Goal: Communication & Community: Answer question/provide support

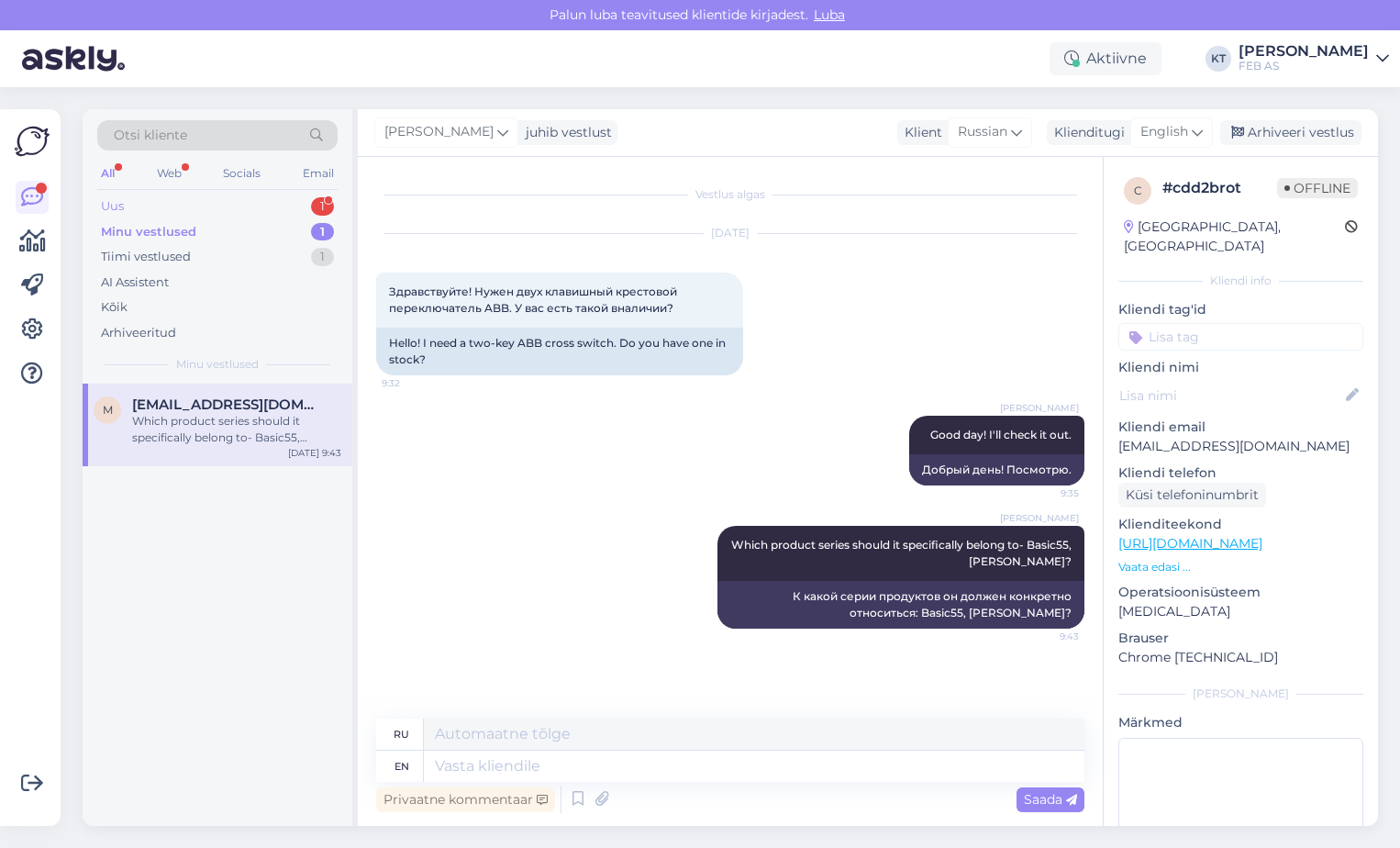
click at [214, 204] on div "Uus 1" at bounding box center [218, 206] width 241 height 26
click at [214, 422] on div "есть ли в налии в магазине на Форелли 4 такой кабель?" at bounding box center [236, 429] width 209 height 33
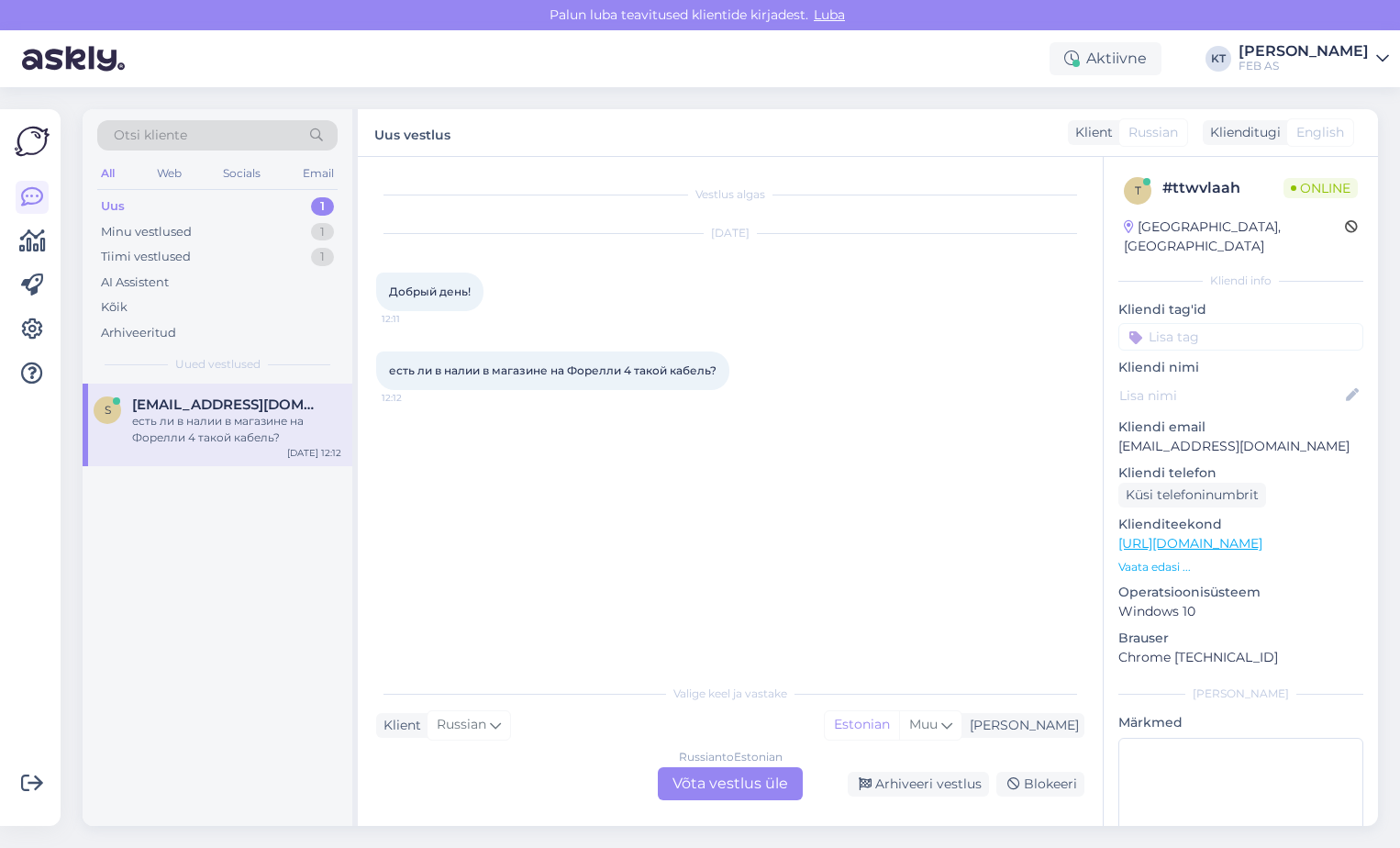
click at [737, 774] on div "Russian to Estonian Võta vestlus üle" at bounding box center [731, 783] width 145 height 33
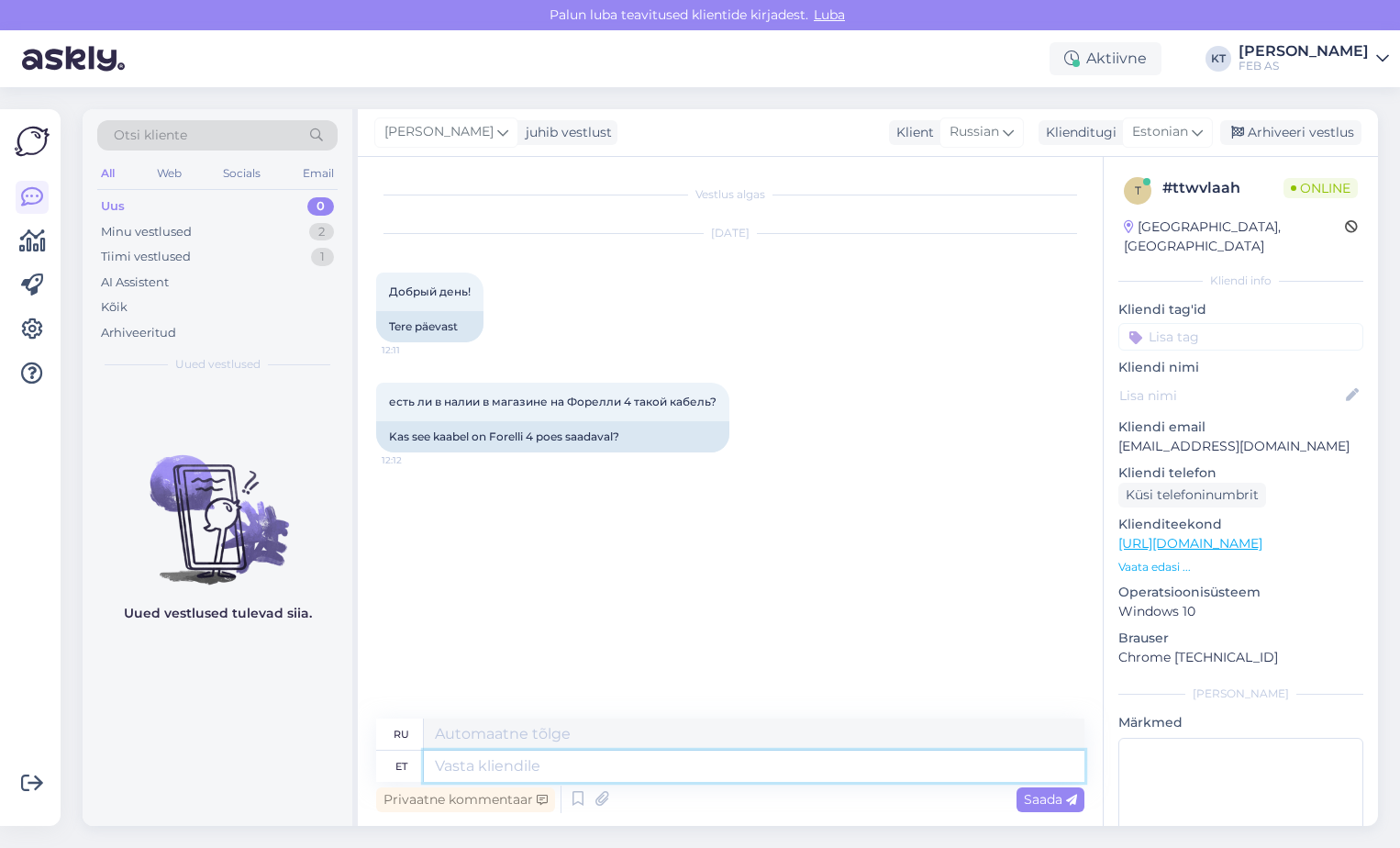
click at [924, 769] on textarea at bounding box center [754, 766] width 661 height 32
click at [1164, 126] on span "Estonian" at bounding box center [1159, 132] width 56 height 20
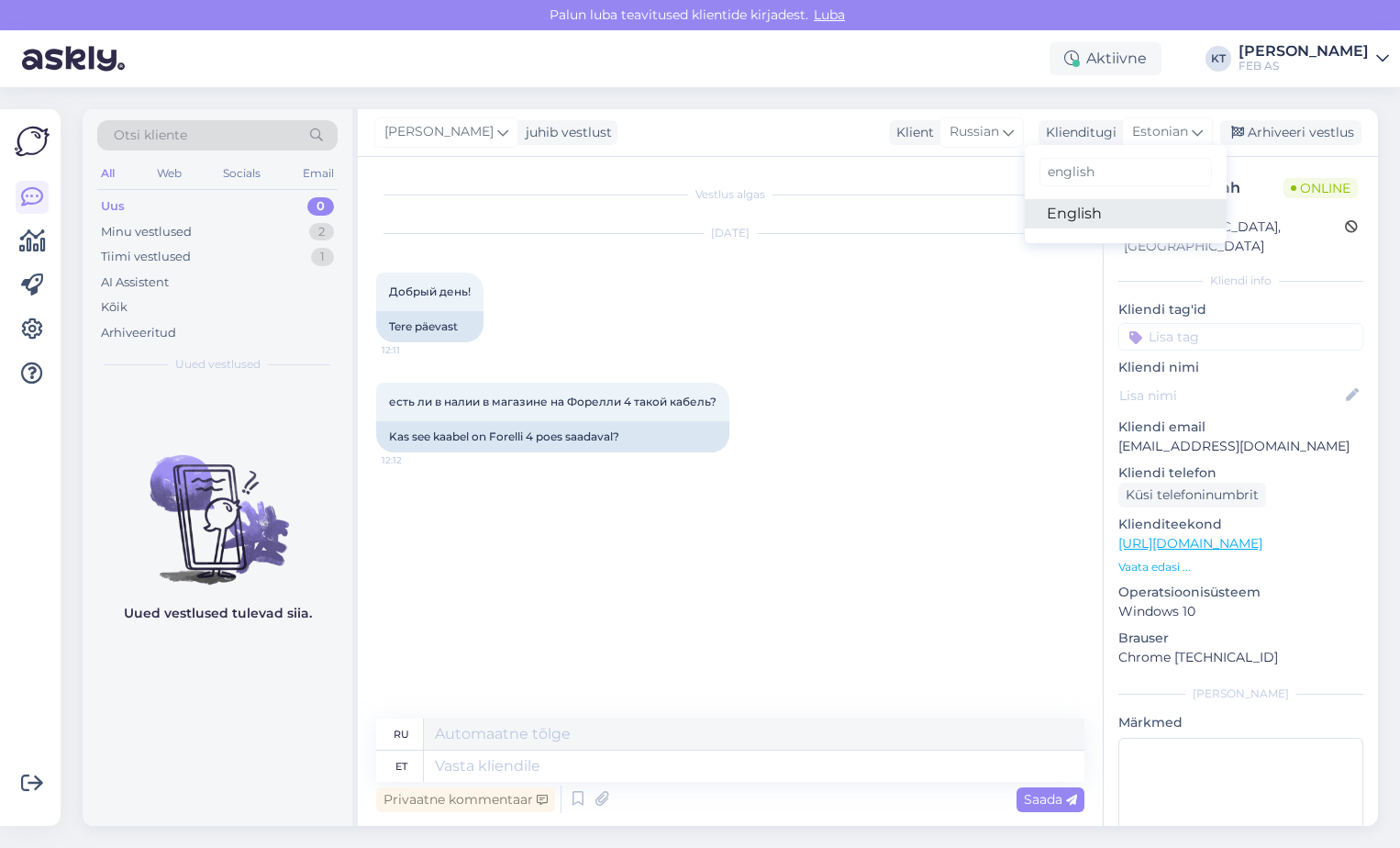
click at [1073, 211] on link "English" at bounding box center [1125, 213] width 202 height 30
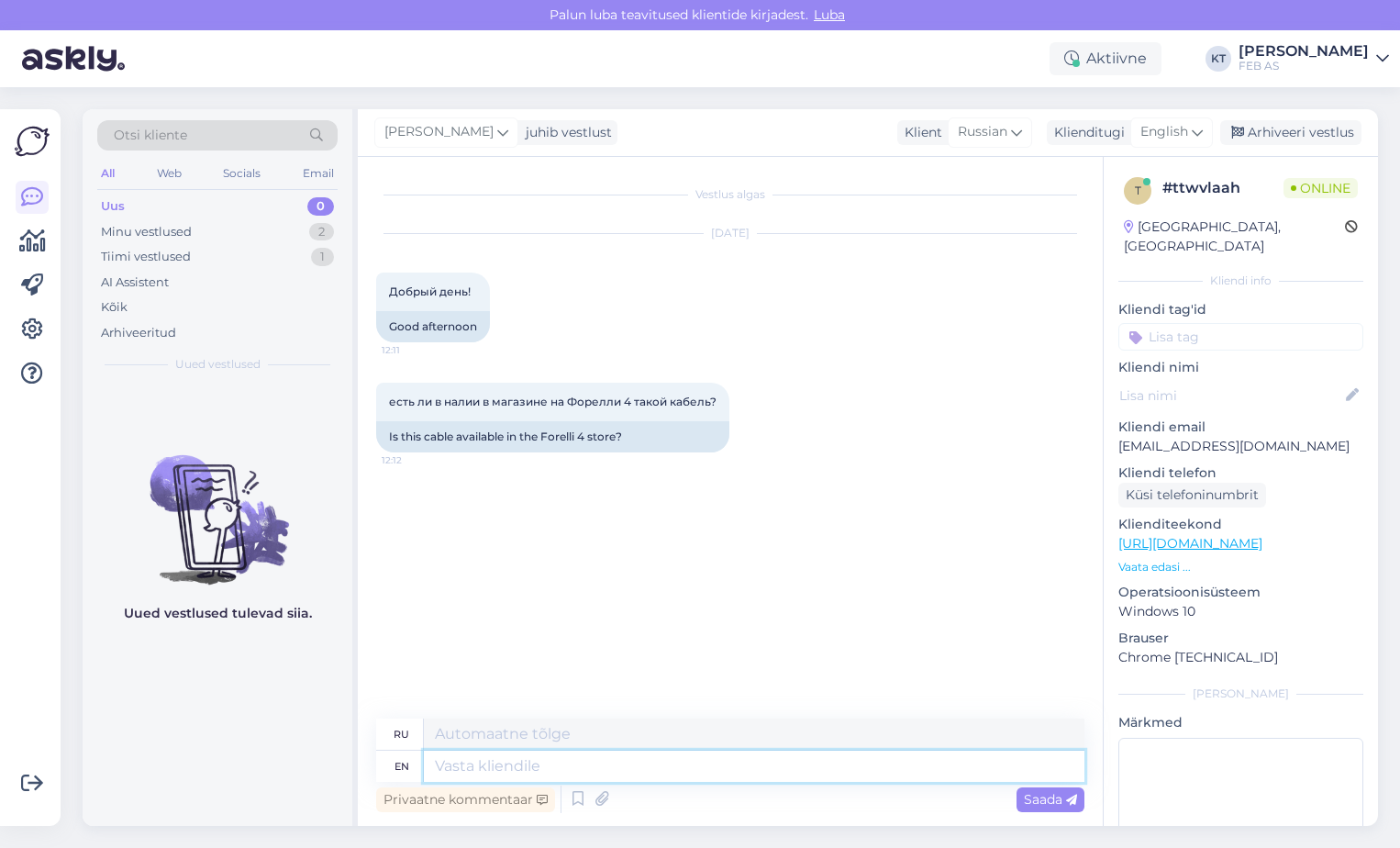
click at [573, 757] on textarea at bounding box center [754, 766] width 661 height 32
type textarea "Good d"
type textarea "Хороший"
type textarea "Good day!"
type textarea "Добрый день!"
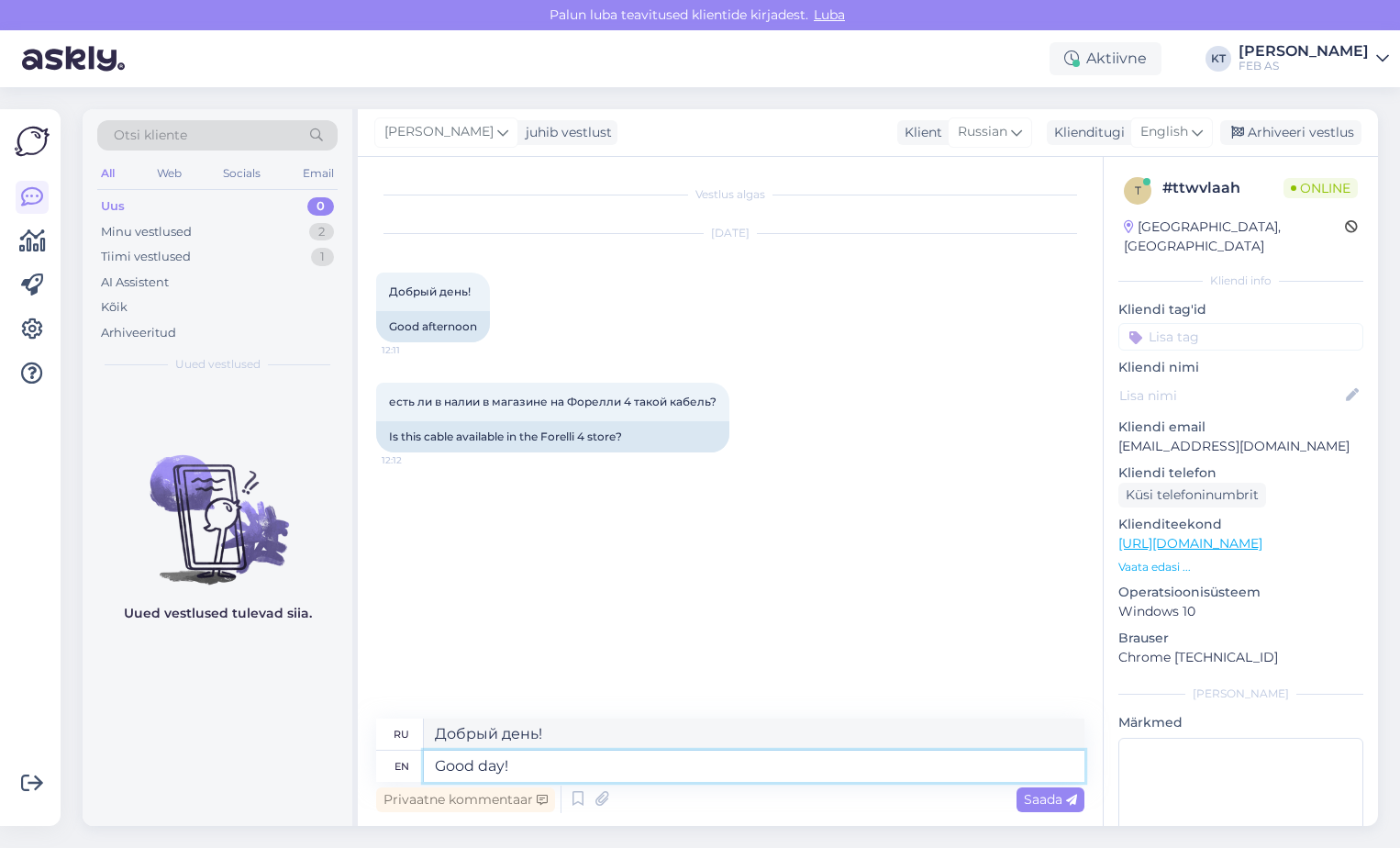
type textarea "Good day! I"
type textarea "Добрый день! Я"
type textarea "Good day!"
type textarea "Добрый день!"
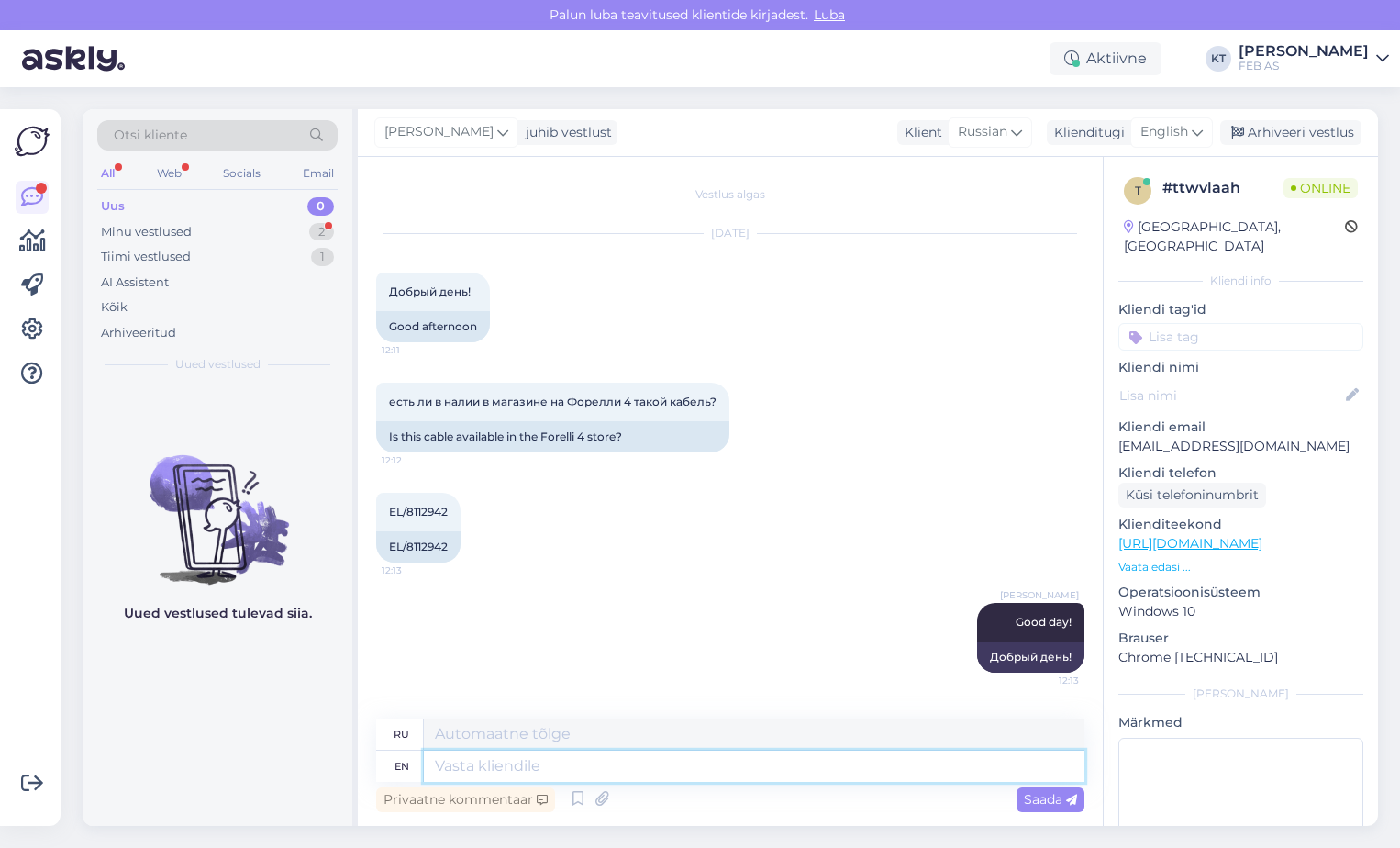
click at [515, 761] on textarea at bounding box center [754, 766] width 661 height 32
type textarea "I'll"
type textarea "Больной"
type textarea "I'll check"
type textarea "Я проверю"
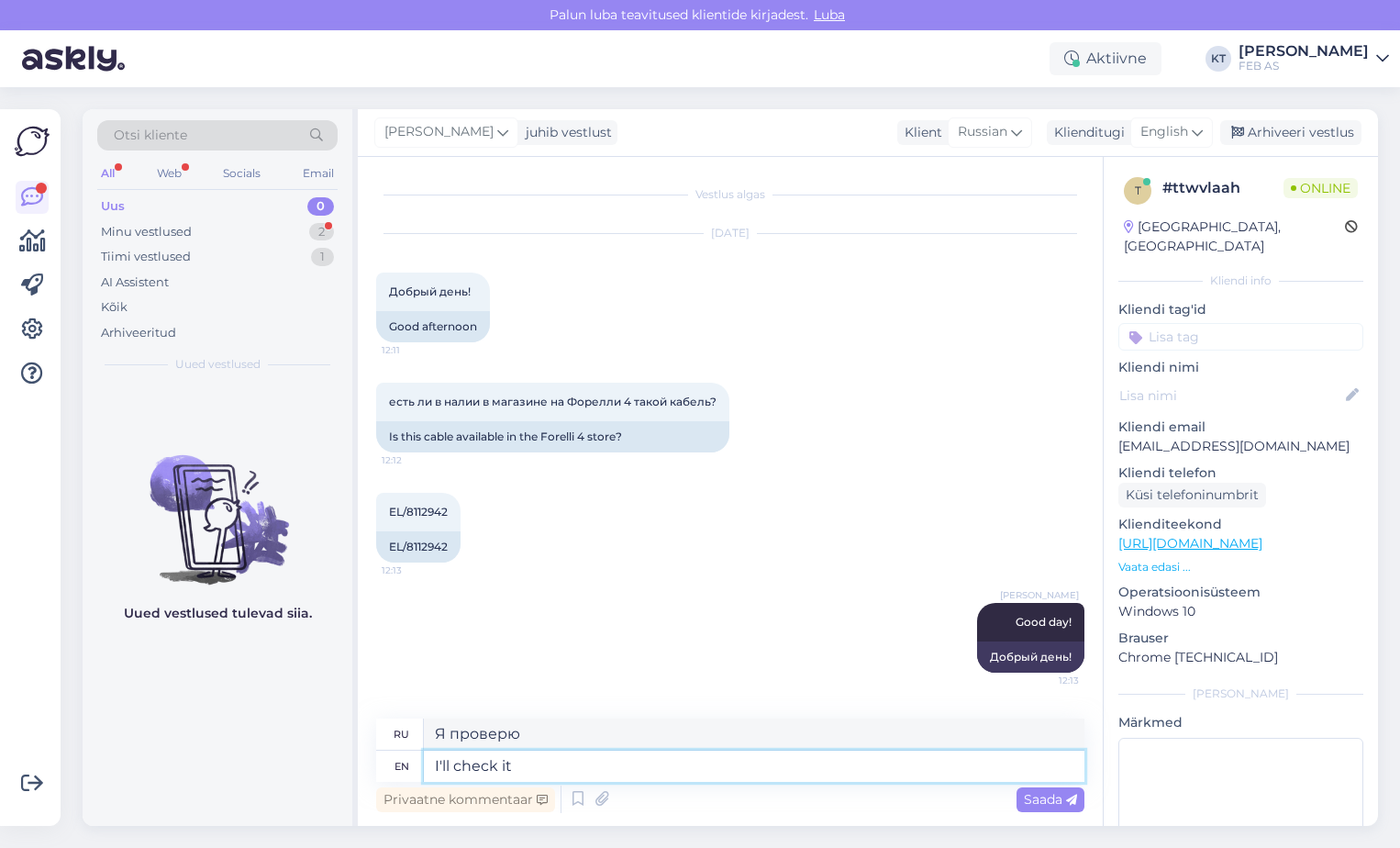
type textarea "I'll check it o"
type textarea "Я проверю это."
type textarea "I'll check it out."
type textarea "Я проверю."
type textarea "I'll check it out."
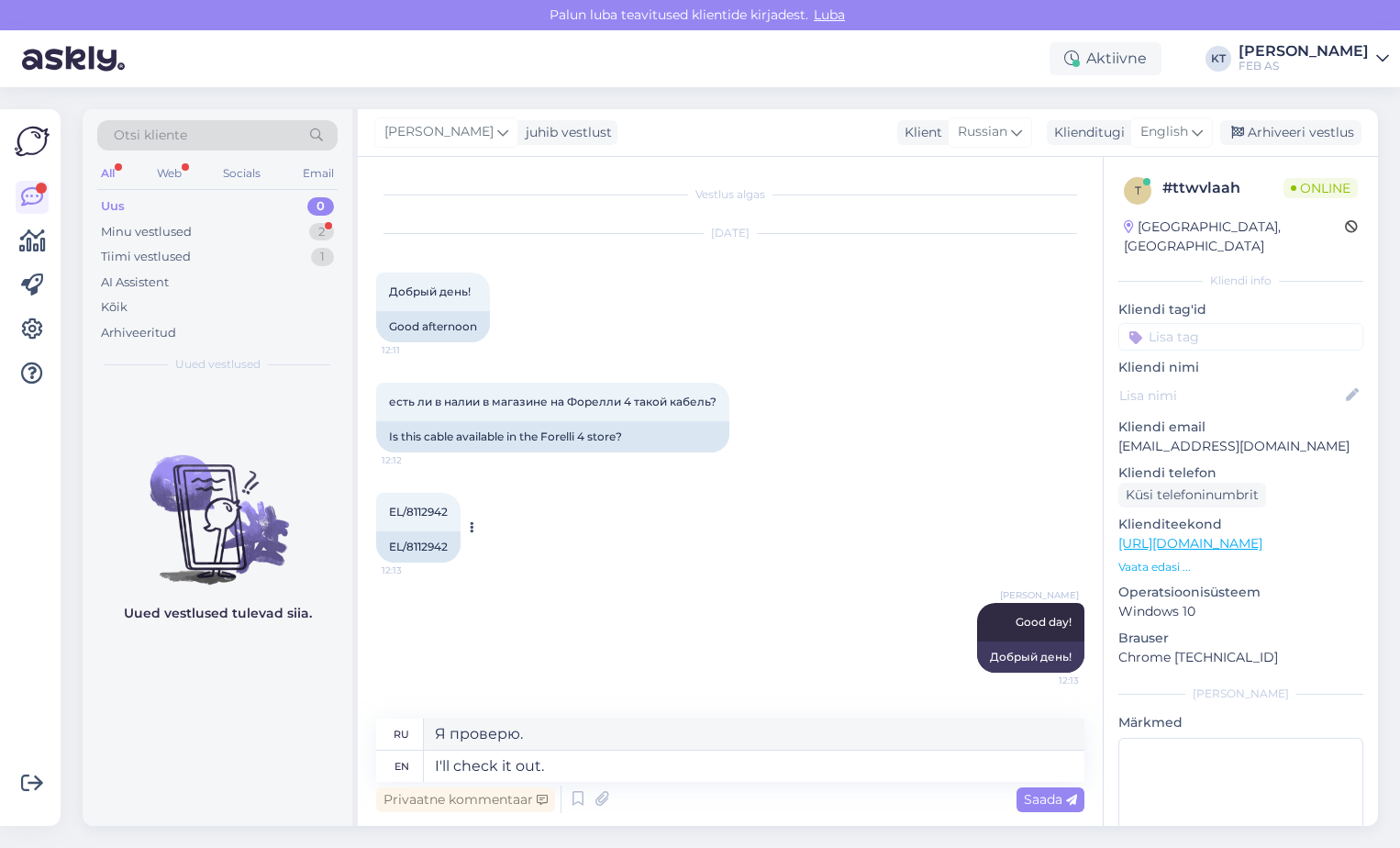
click at [447, 545] on div "EL/8112942" at bounding box center [418, 546] width 84 height 32
click at [1044, 798] on span "Saada" at bounding box center [1050, 798] width 53 height 16
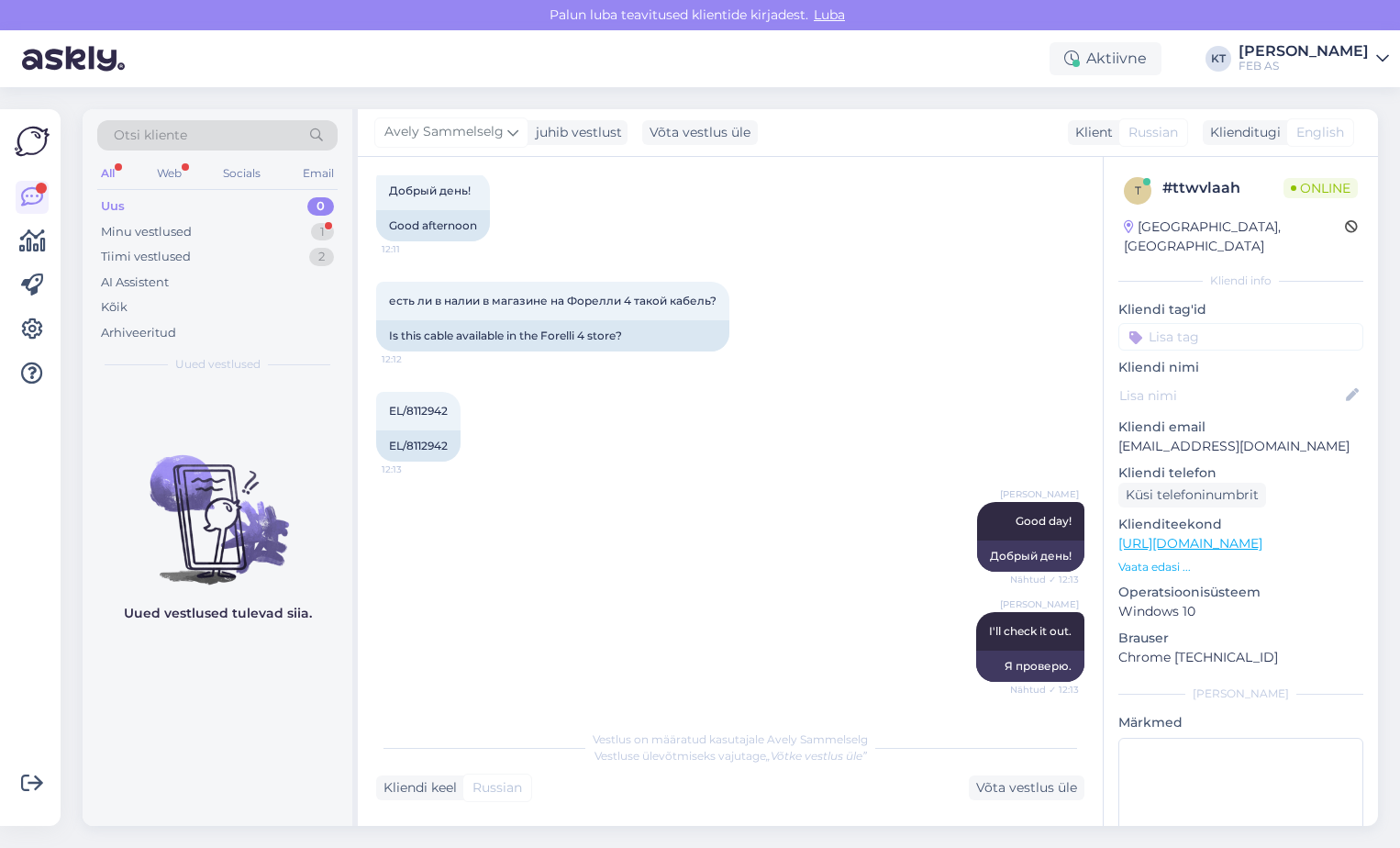
scroll to position [826, 0]
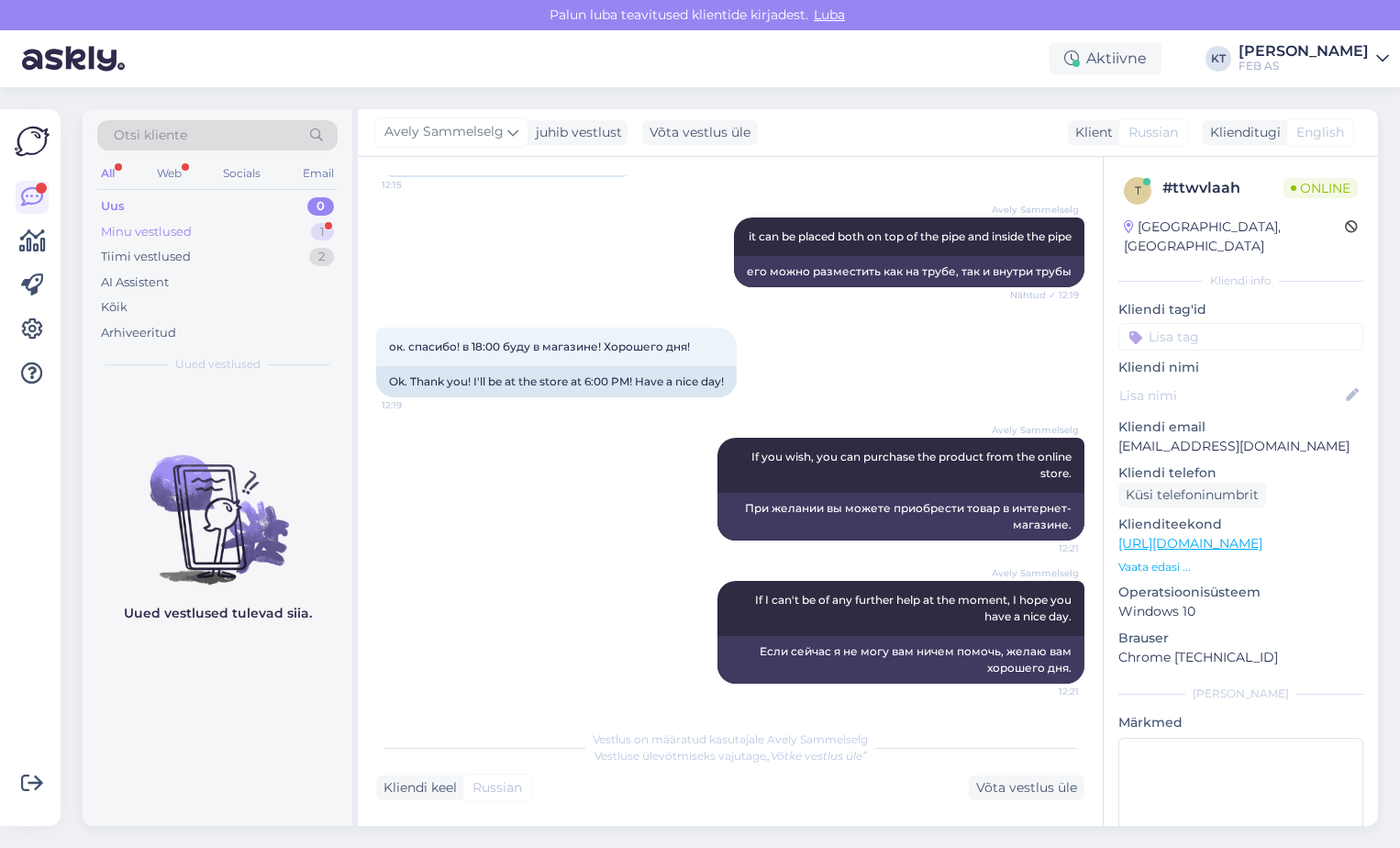
click at [165, 236] on div "Minu vestlused" at bounding box center [146, 231] width 91 height 18
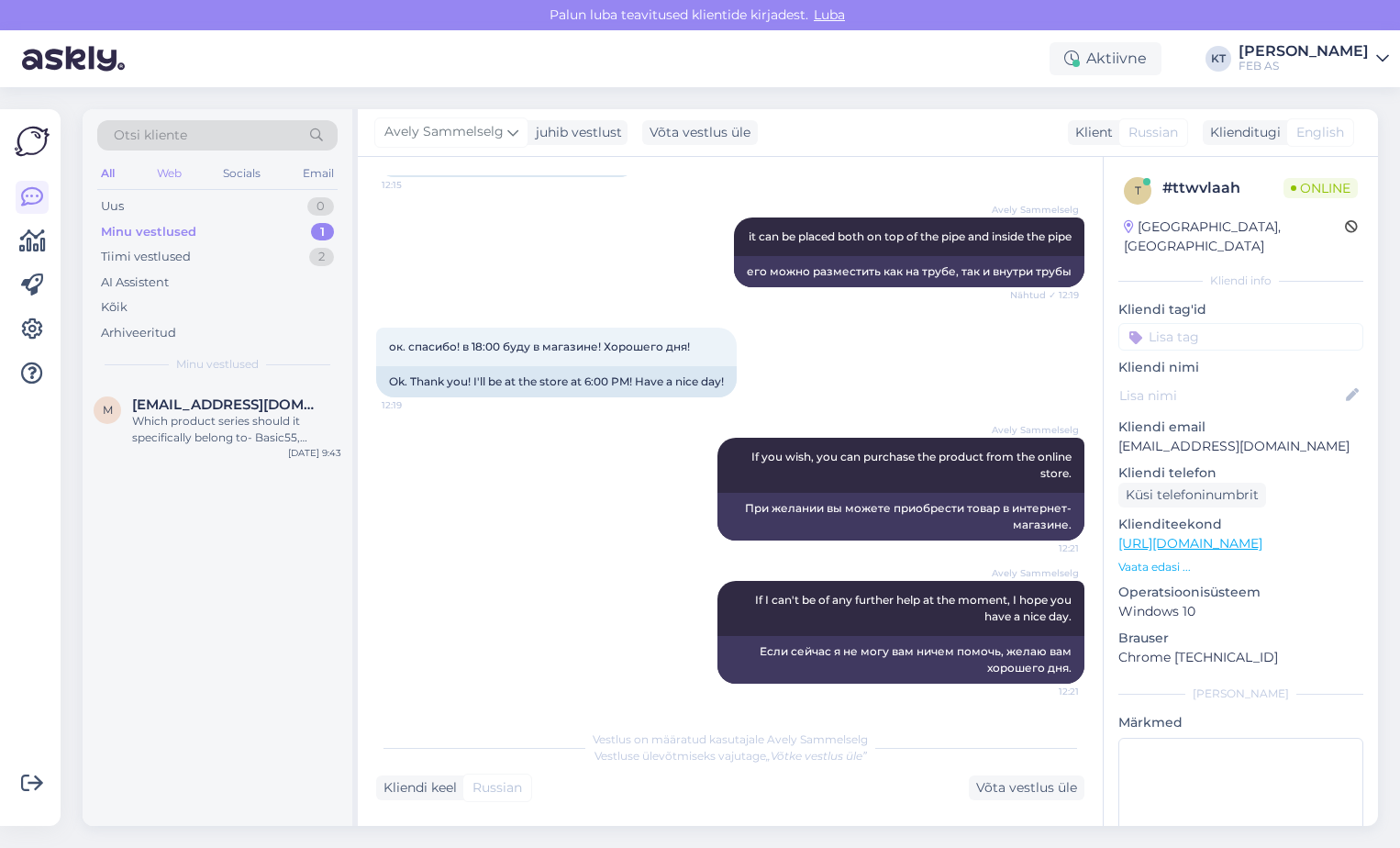
click at [156, 180] on div "Web" at bounding box center [169, 173] width 32 height 24
click at [201, 406] on span "[EMAIL_ADDRESS][DOMAIN_NAME]" at bounding box center [227, 404] width 191 height 16
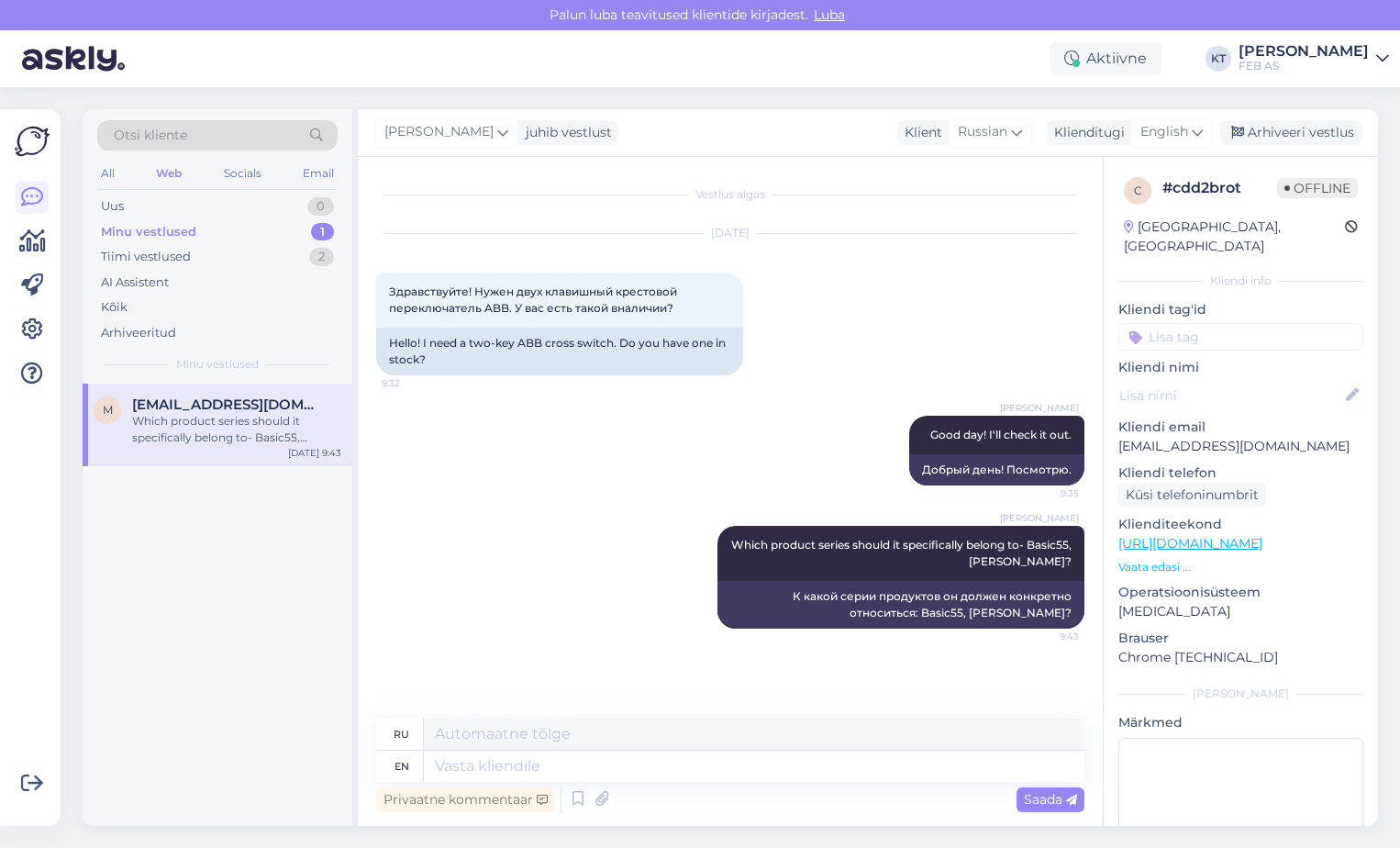
scroll to position [0, 0]
click at [180, 256] on div "Tiimi vestlused" at bounding box center [146, 256] width 90 height 18
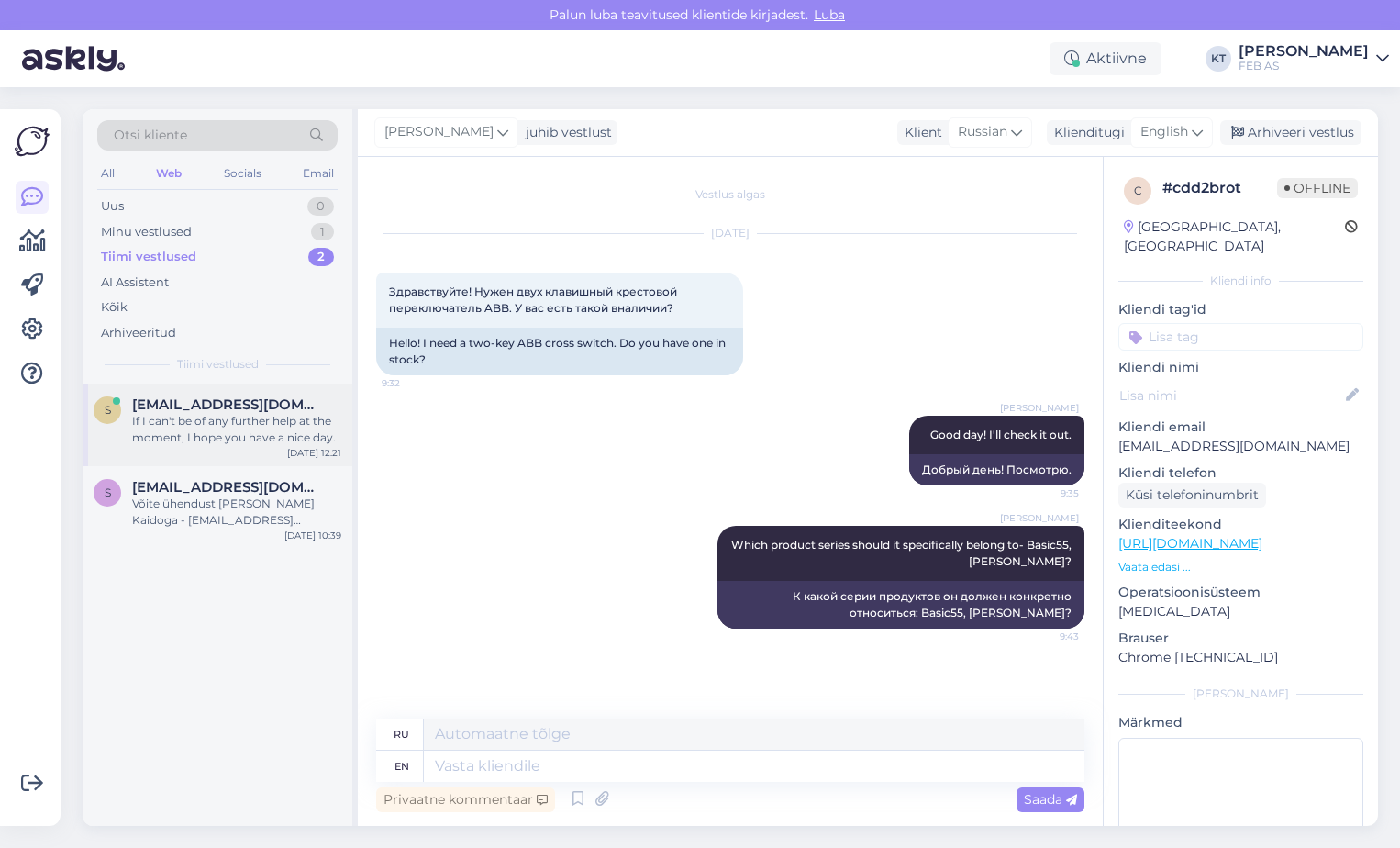
click at [223, 430] on div "If I can't be of any further help at the moment, I hope you have a nice day." at bounding box center [236, 429] width 209 height 33
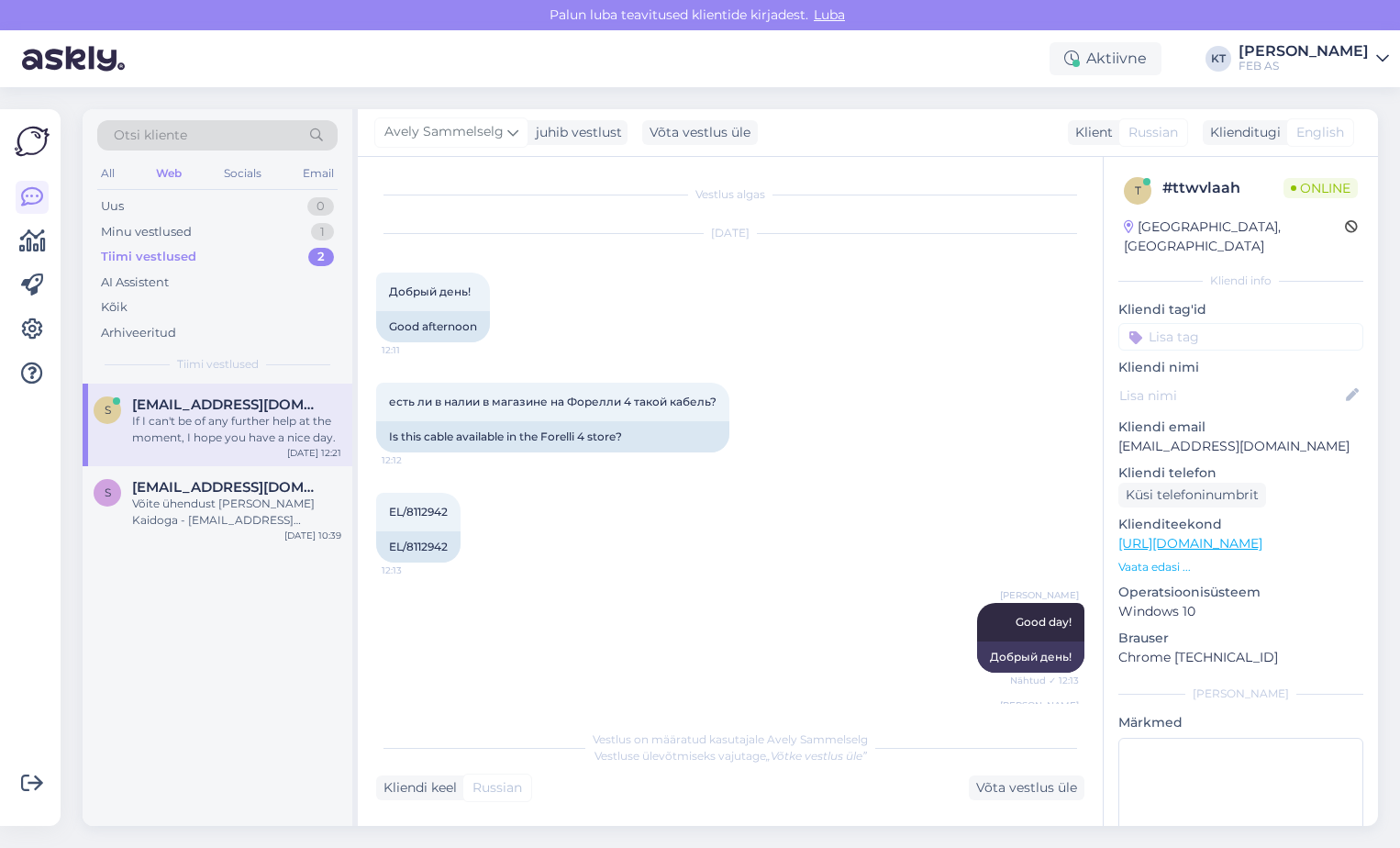
scroll to position [826, 0]
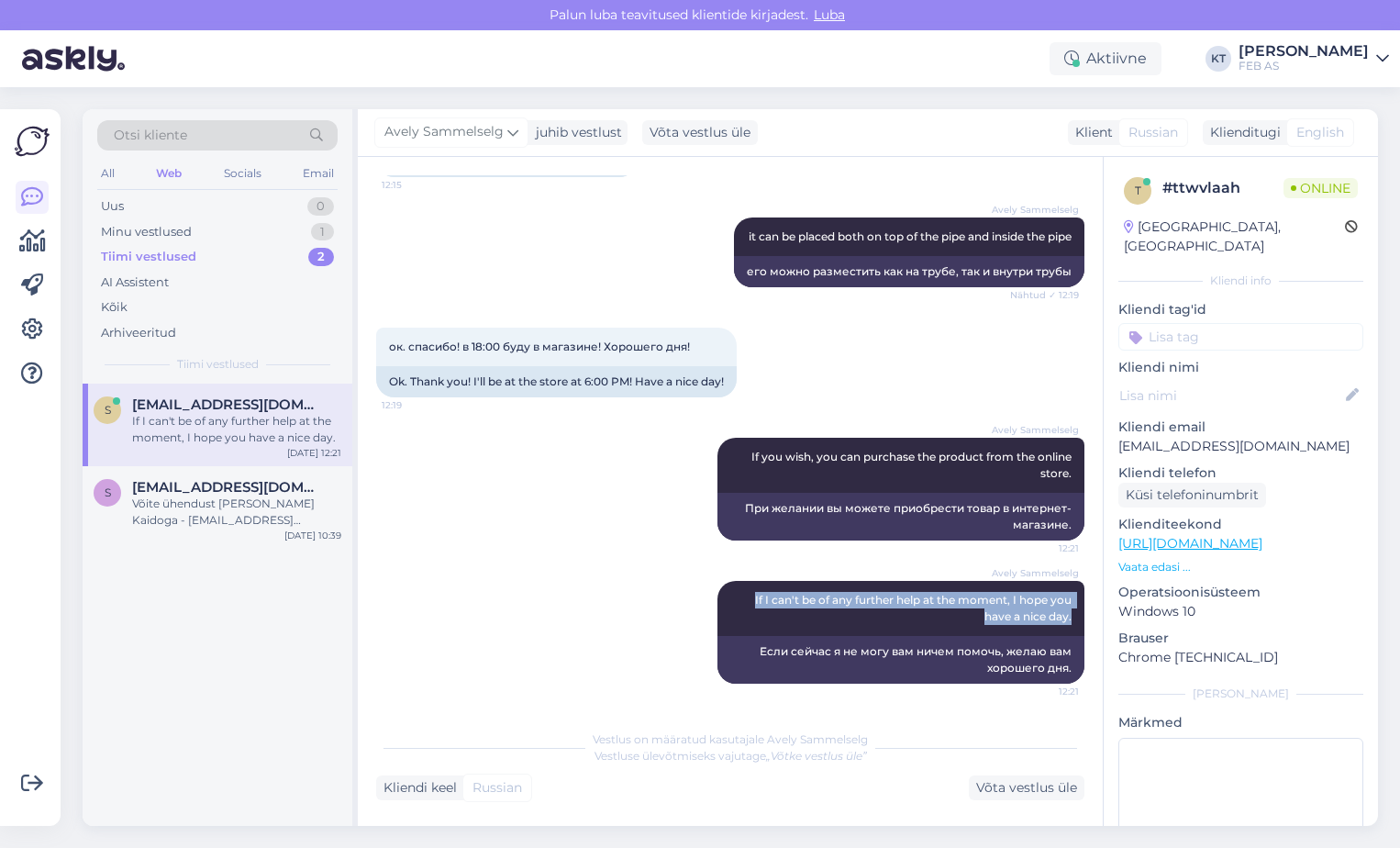
drag, startPoint x: 738, startPoint y: 599, endPoint x: 1072, endPoint y: 612, distance: 334.3
click at [1072, 612] on div "Vestlus algas [DATE] Добрый день! 12:11 Good afternoon есть ли в налии в магази…" at bounding box center [738, 438] width 725 height 528
copy span "If I can't be of any further help at the moment, I hope you have a nice day."
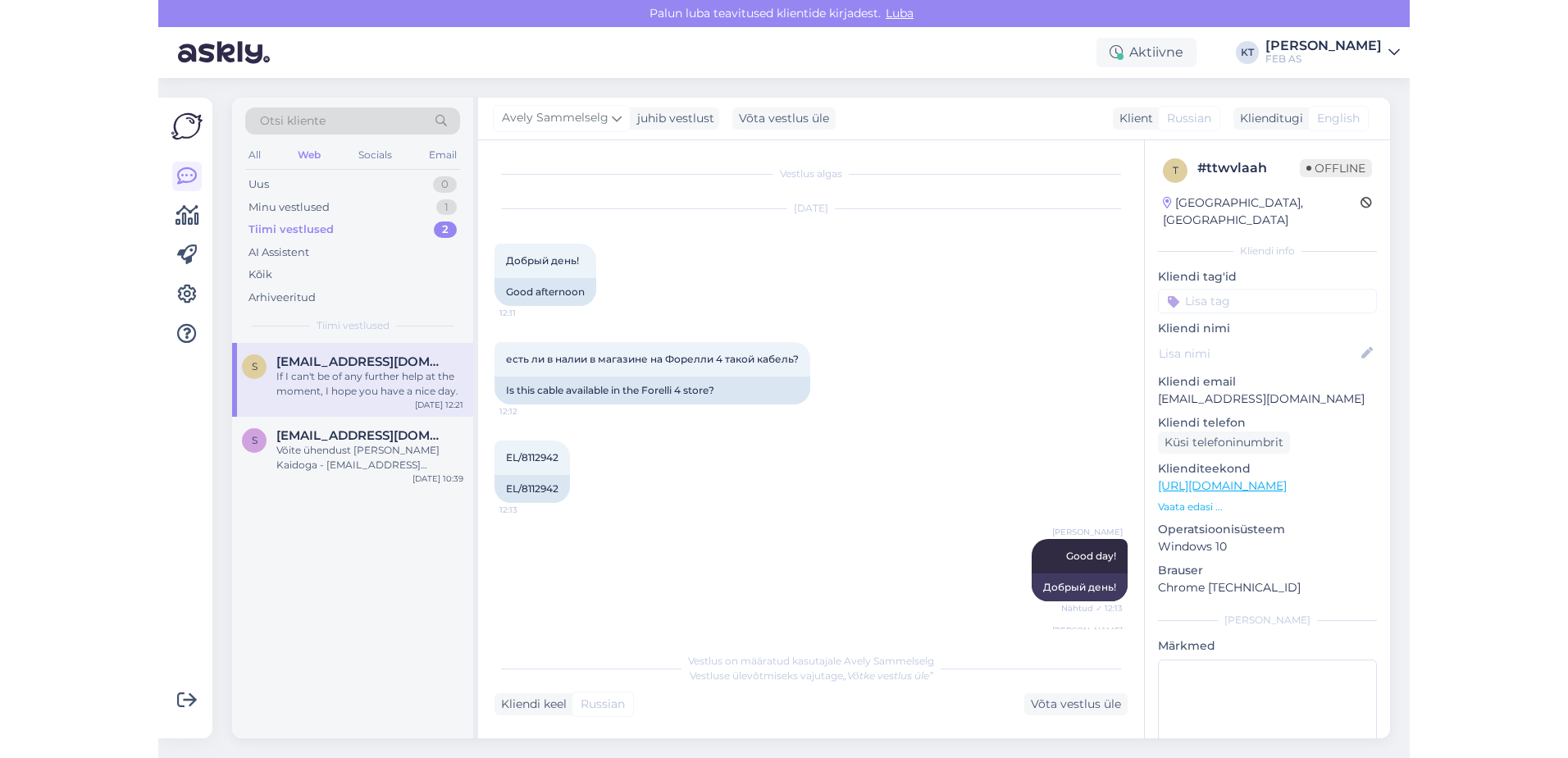
scroll to position [328, 0]
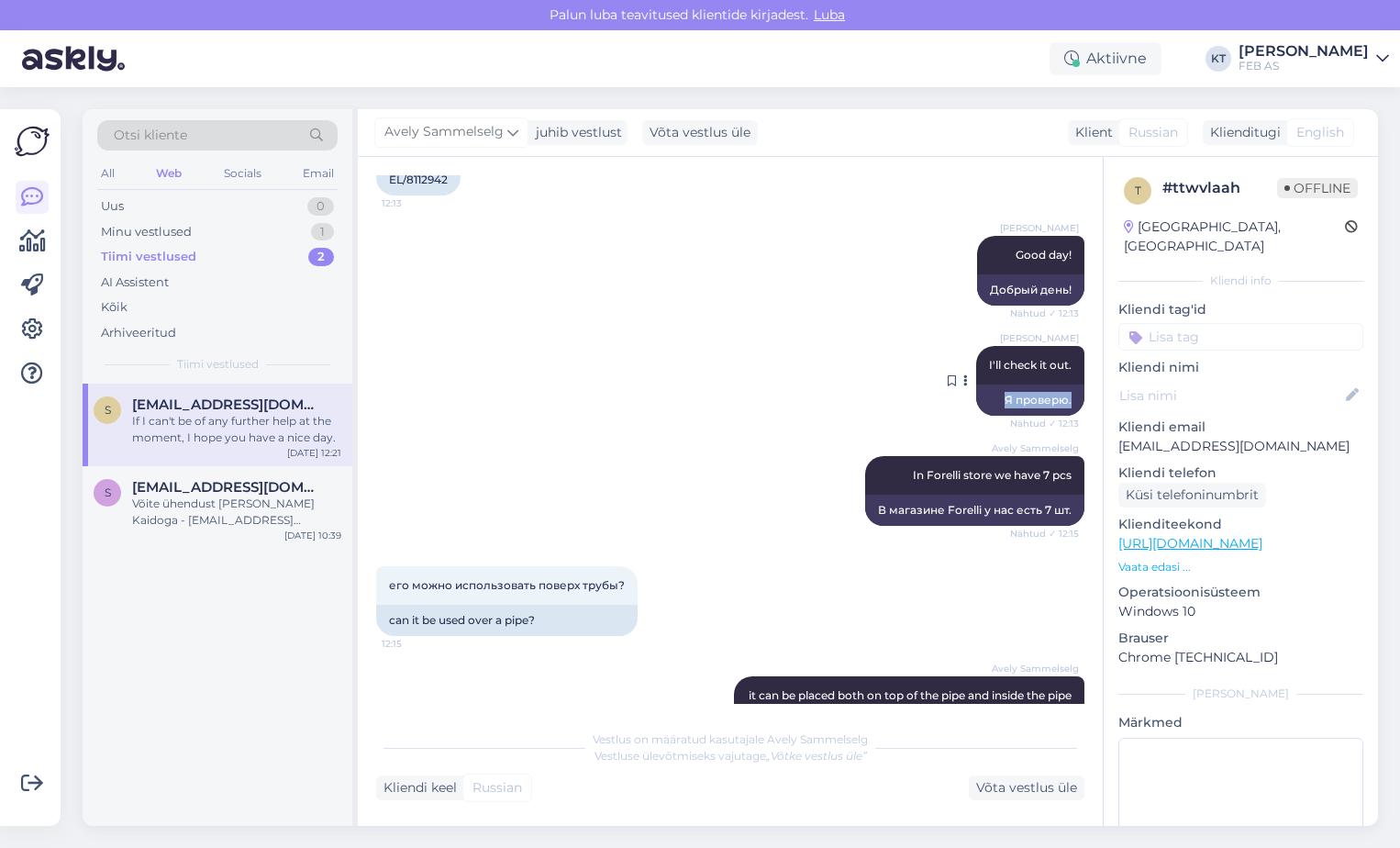
drag, startPoint x: 1057, startPoint y: 362, endPoint x: 961, endPoint y: 368, distance: 96.2
click at [976, 368] on div "[PERSON_NAME] I'll check it out. Nähtud ✓ 12:13 Я проверю." at bounding box center [1029, 380] width 108 height 70
click at [961, 368] on div at bounding box center [967, 380] width 16 height 70
drag, startPoint x: 1056, startPoint y: 361, endPoint x: 966, endPoint y: 359, distance: 90.0
click at [976, 359] on div "[PERSON_NAME] I'll check it out. Nähtud ✓ 12:13" at bounding box center [1029, 365] width 108 height 38
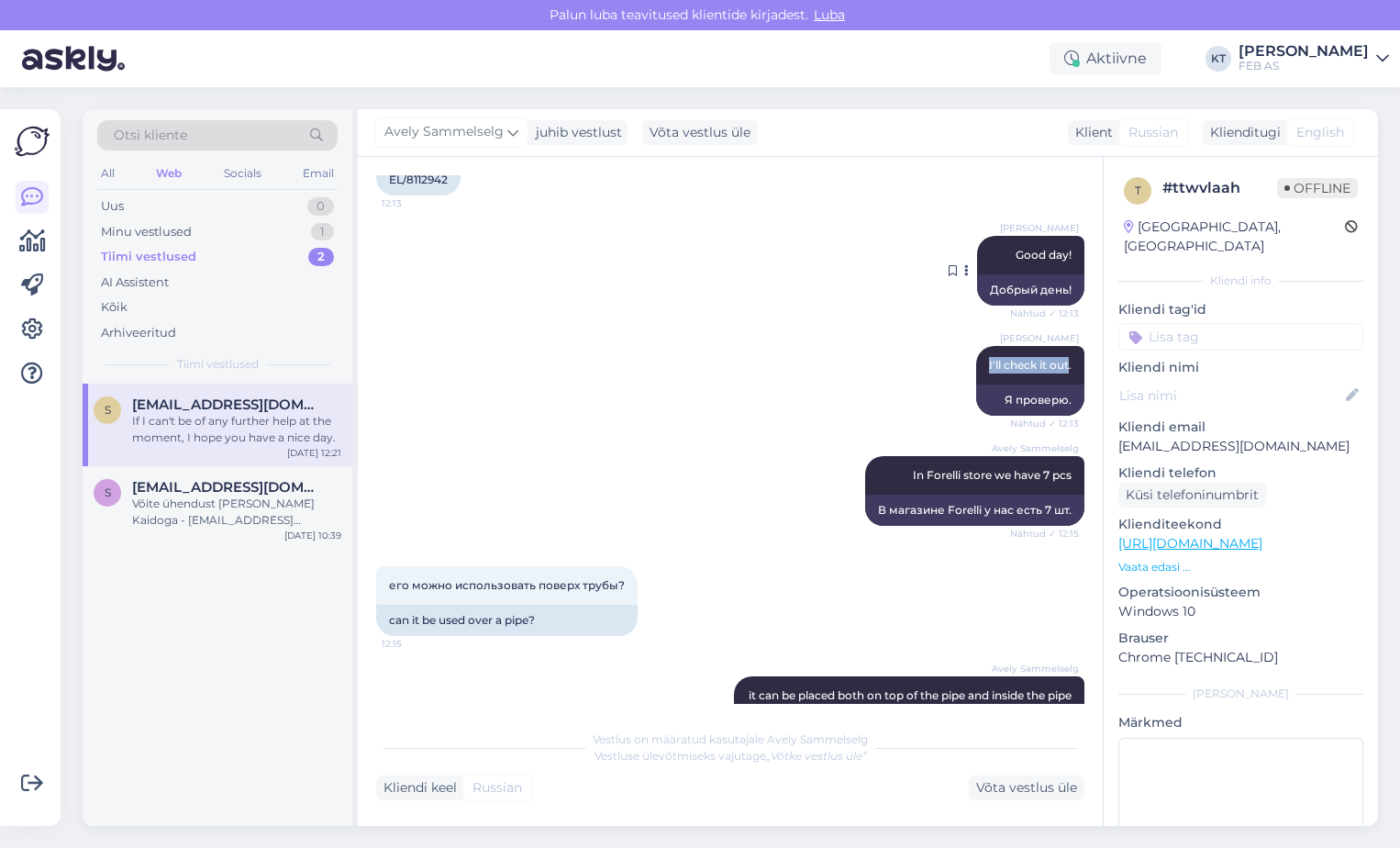
copy span "I'll check it out"
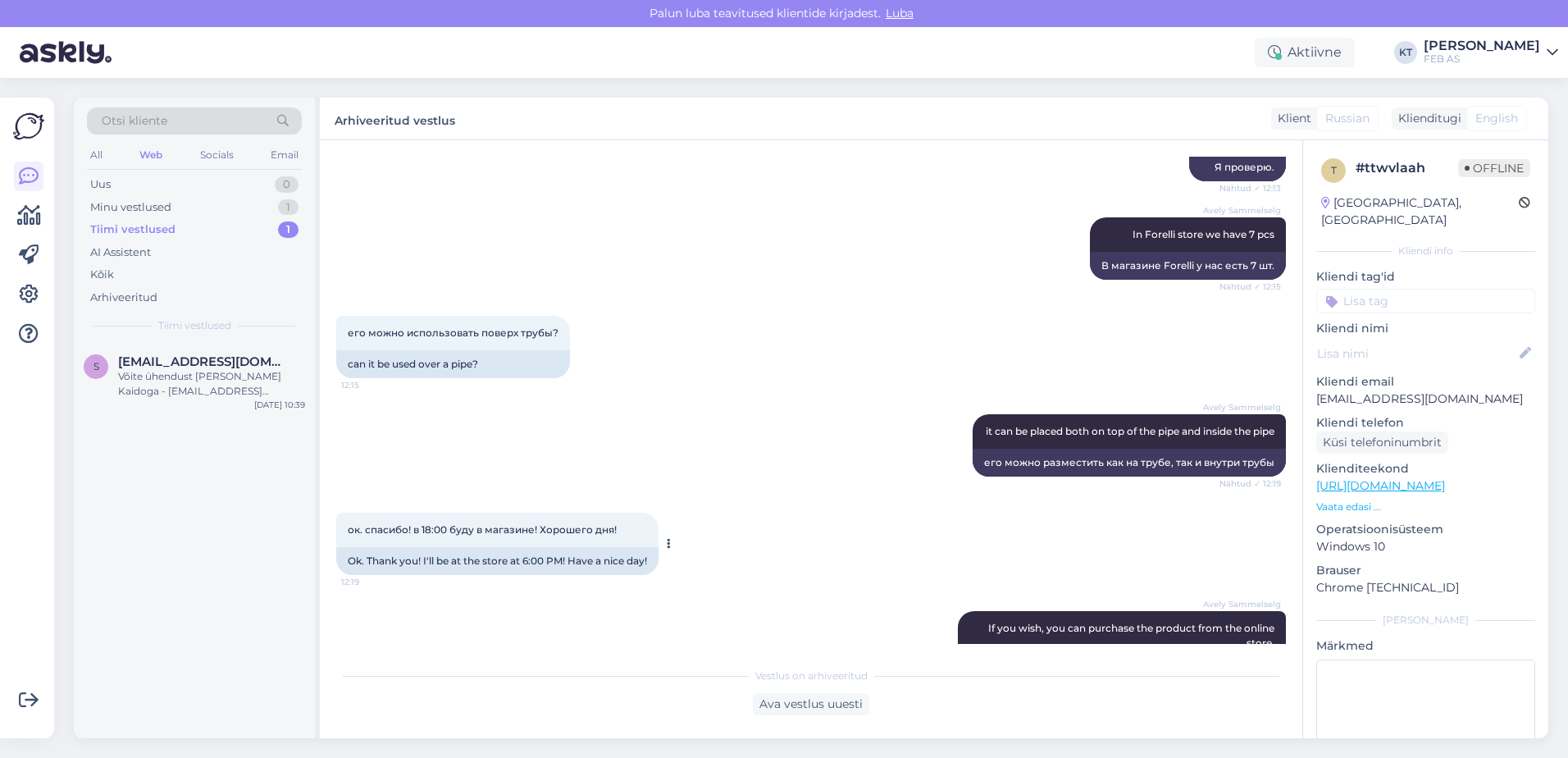
scroll to position [723, 0]
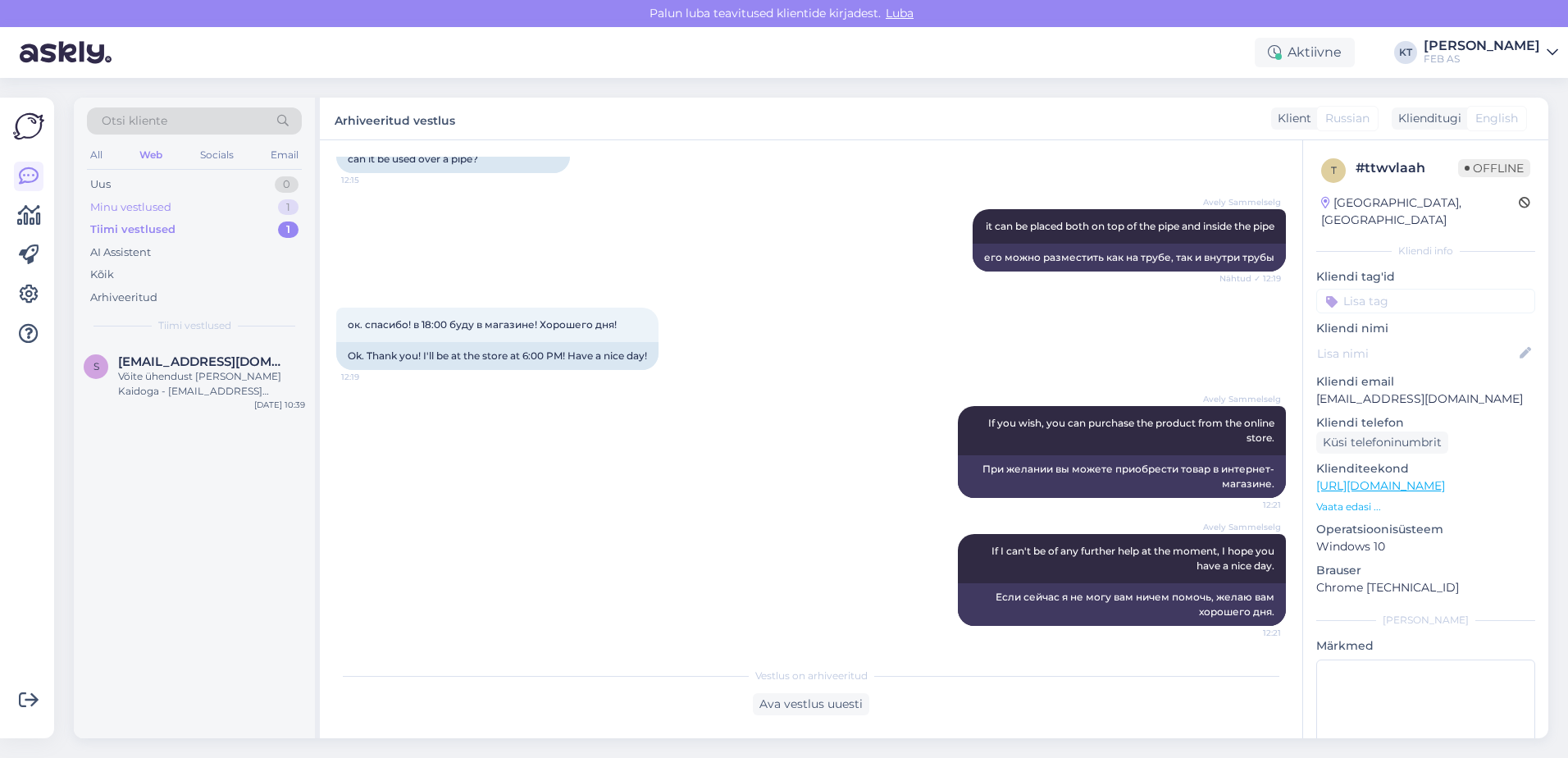
click at [235, 206] on div "Minu vestlused 1" at bounding box center [195, 207] width 215 height 23
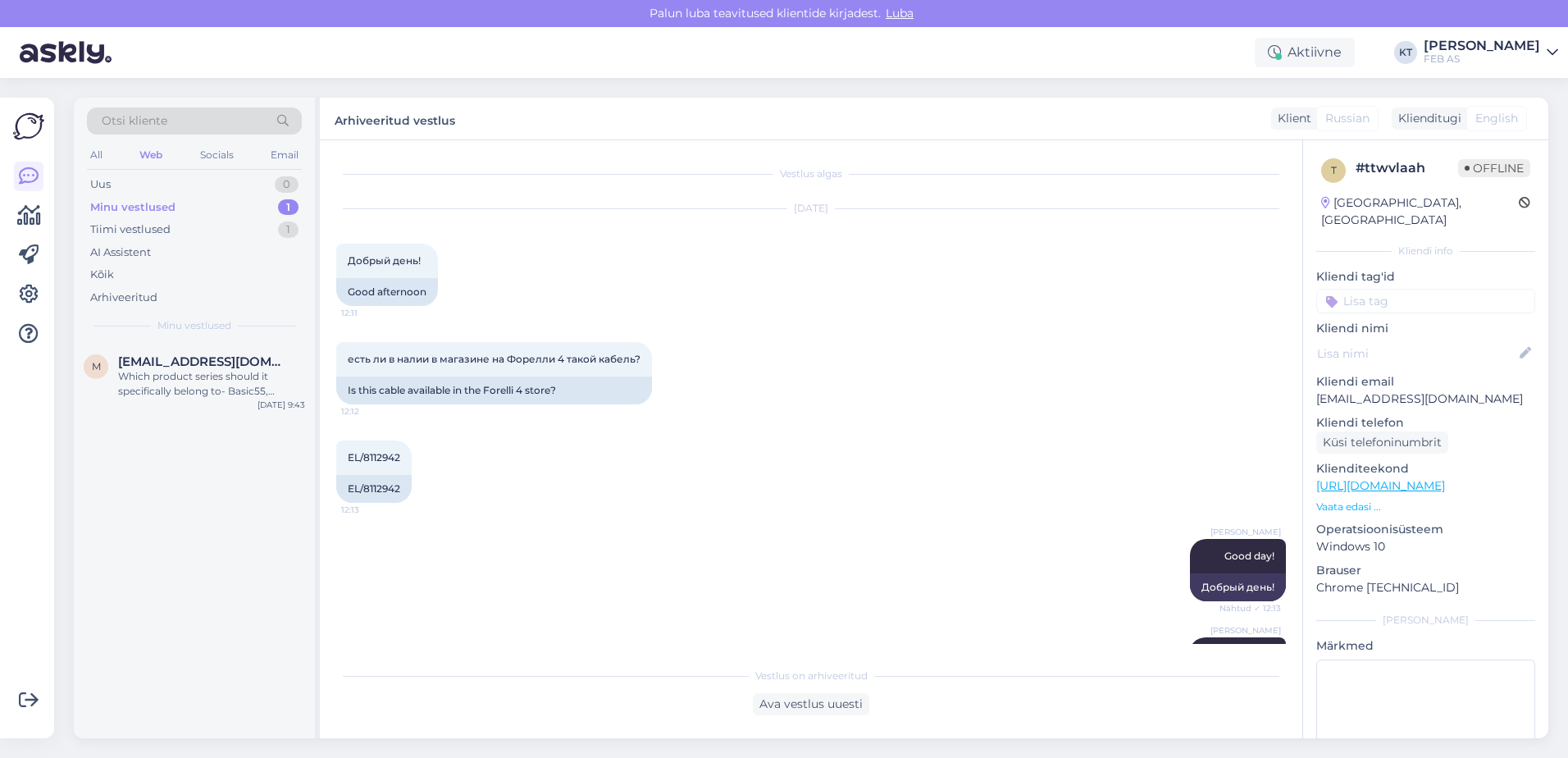
scroll to position [246, 0]
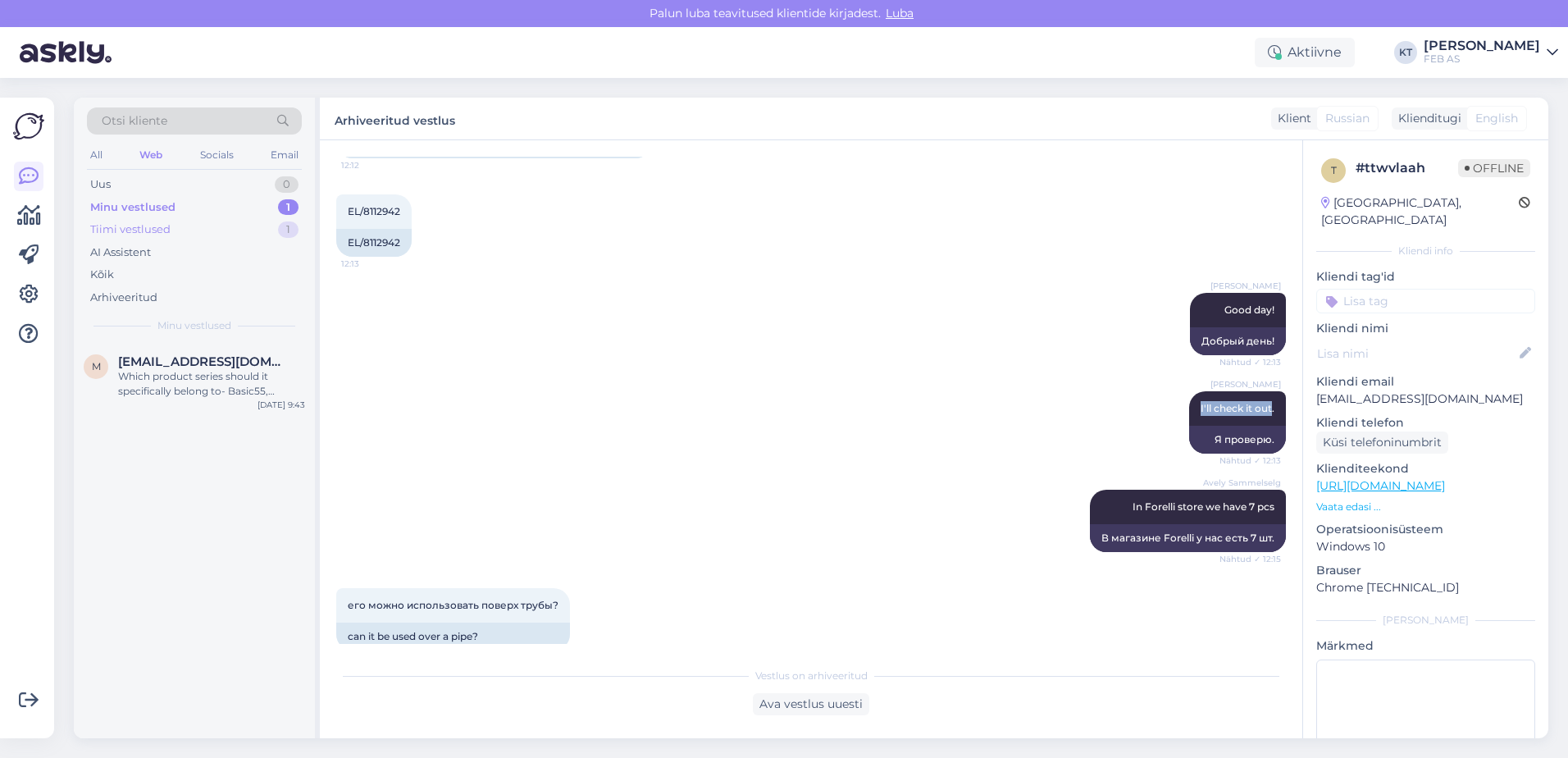
click at [119, 221] on div "Tiimi vestlused" at bounding box center [131, 229] width 80 height 16
